Goal: Find specific page/section: Find specific page/section

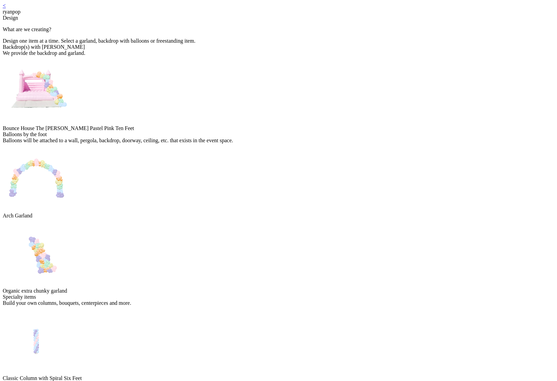
scroll to position [99, 0]
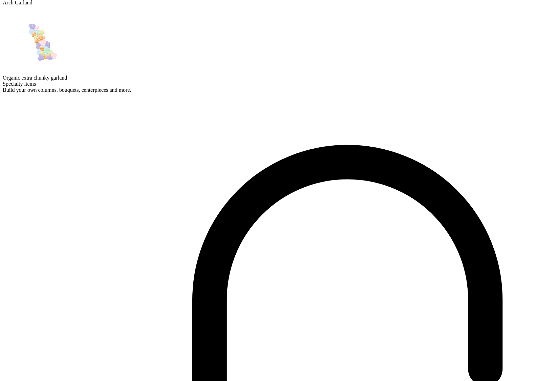
scroll to position [99, 0]
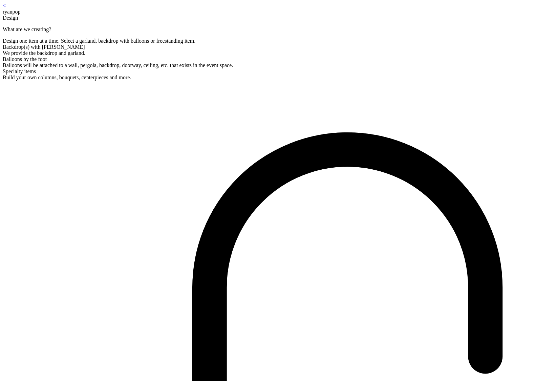
scroll to position [14, 0]
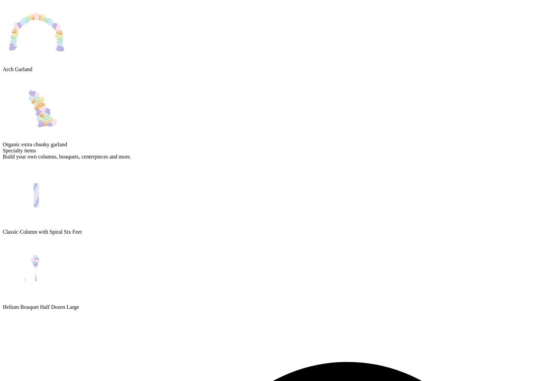
scroll to position [99, 0]
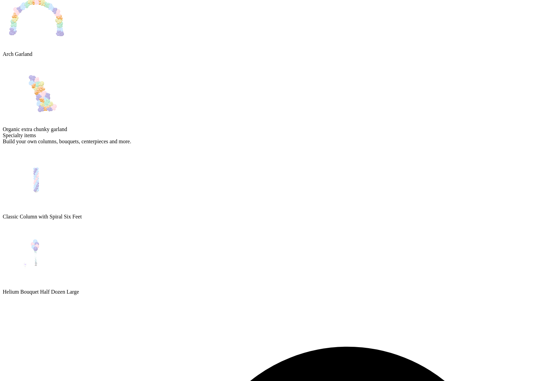
click at [70, 50] on img at bounding box center [37, 16] width 68 height 68
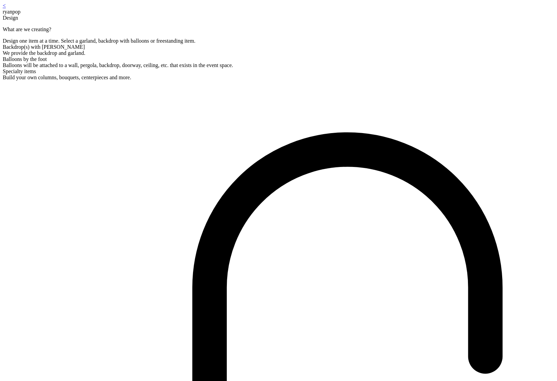
scroll to position [14, 0]
